Goal: Task Accomplishment & Management: Complete application form

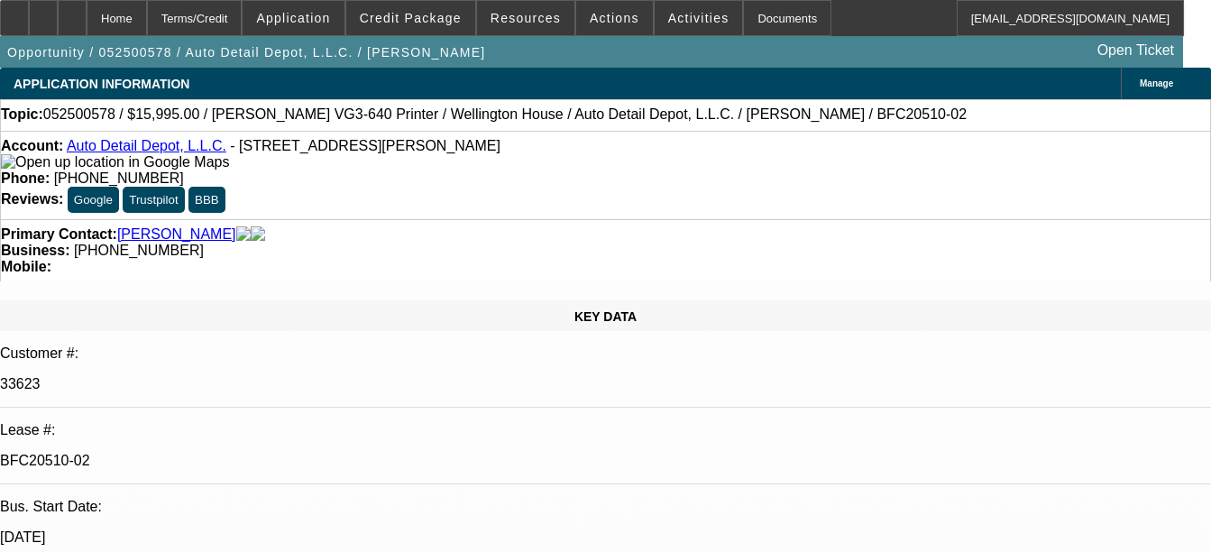
select select "0"
select select "0.1"
select select "0"
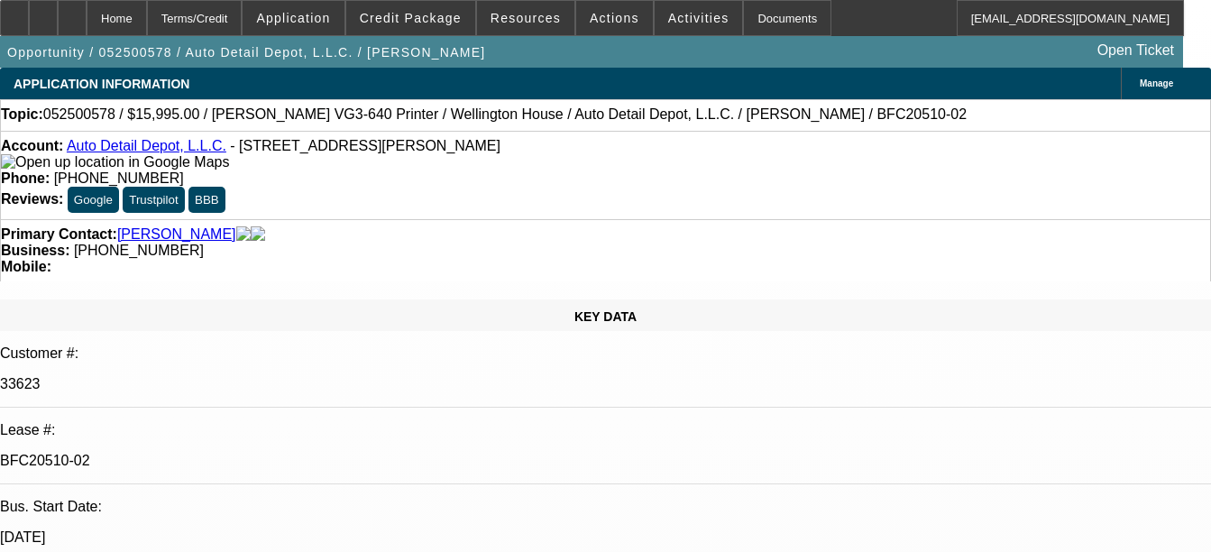
select select "0.1"
select select "0"
select select "0.1"
select select "0"
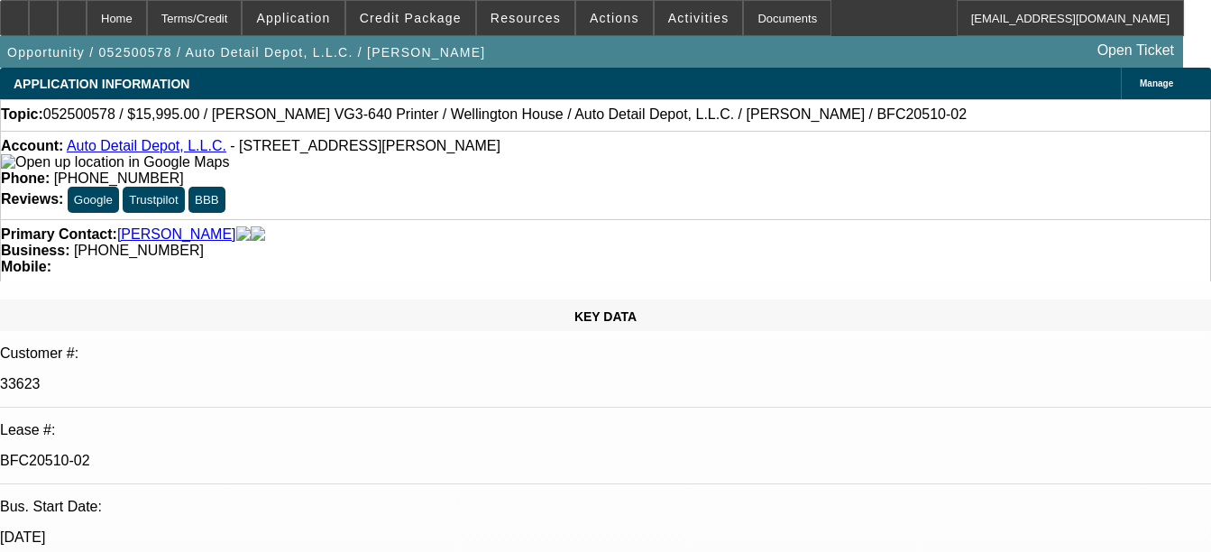
select select "0"
select select "0.1"
select select "1"
select select "4"
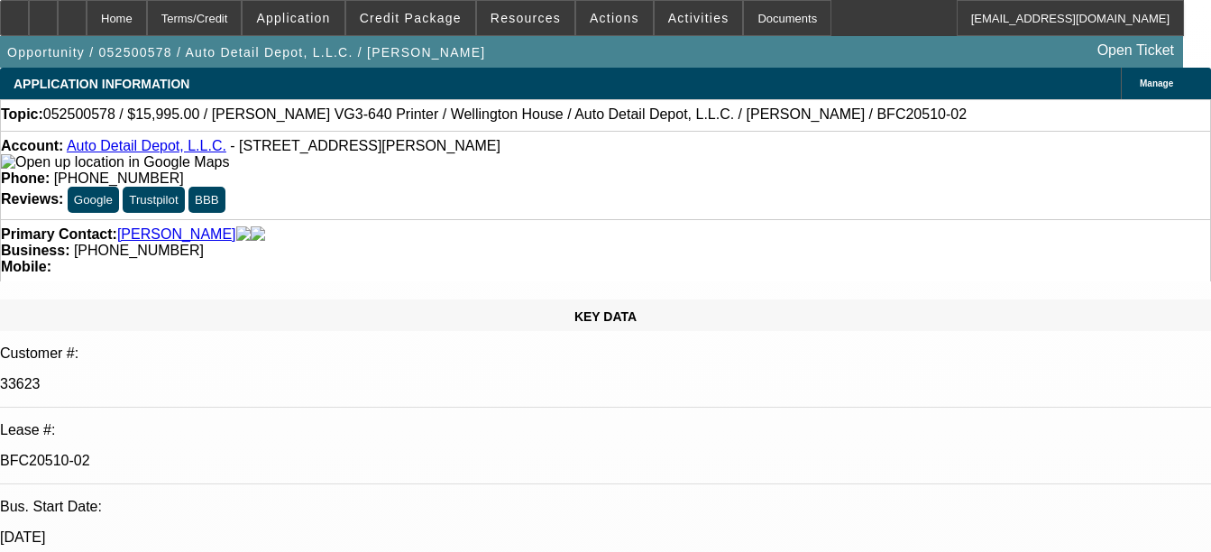
select select "1"
select select "4"
select select "1"
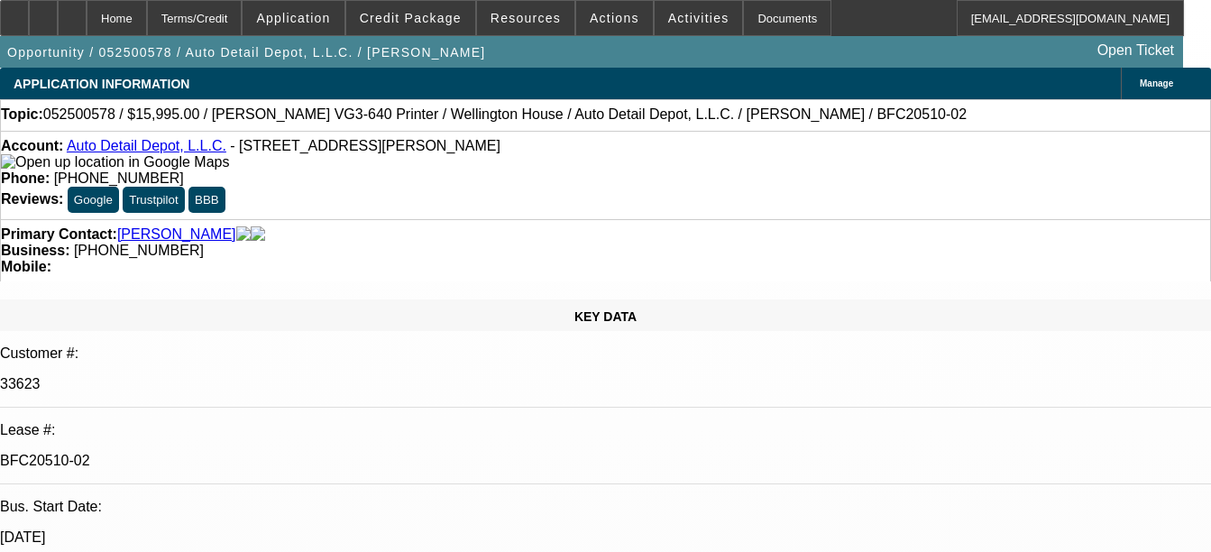
select select "4"
select select "1"
select select "4"
click at [757, 29] on div "Documents" at bounding box center [787, 18] width 88 height 36
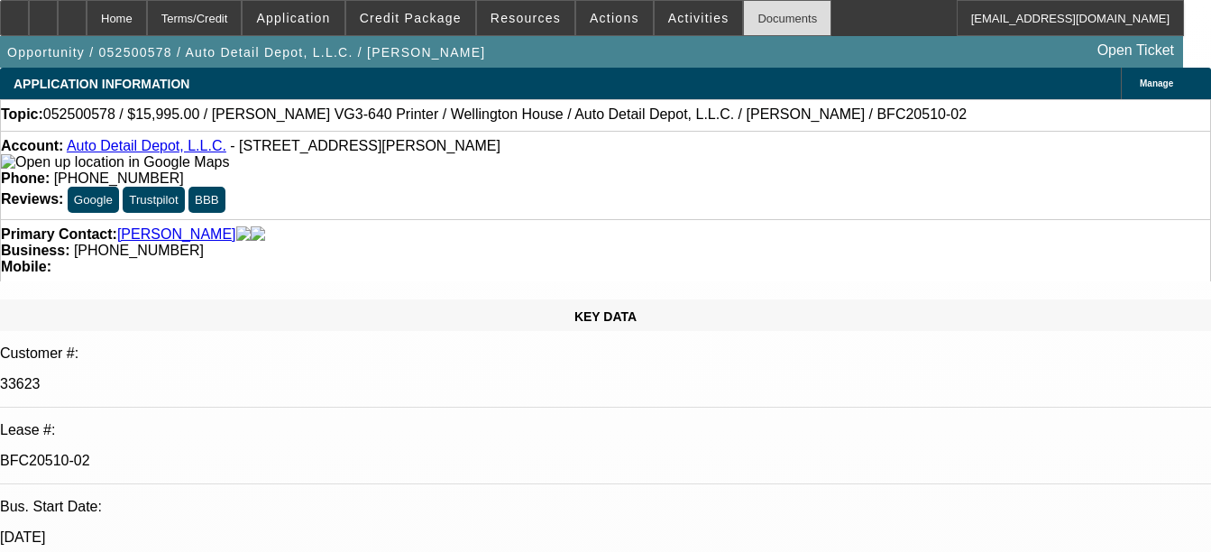
click at [749, 15] on div "Documents" at bounding box center [787, 18] width 88 height 36
